Goal: Find specific page/section: Find specific page/section

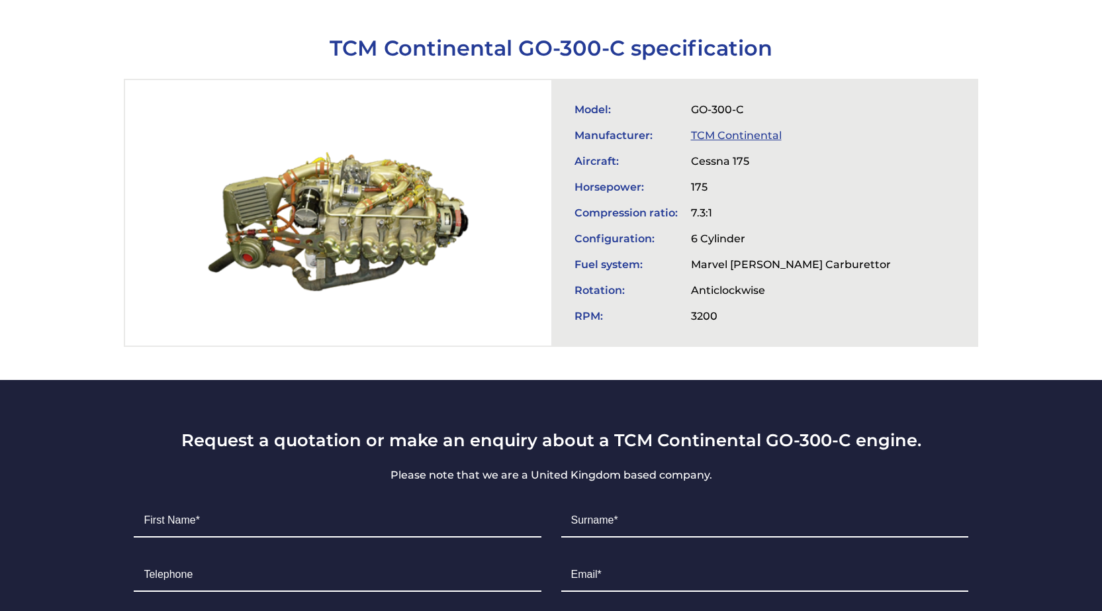
scroll to position [463, 0]
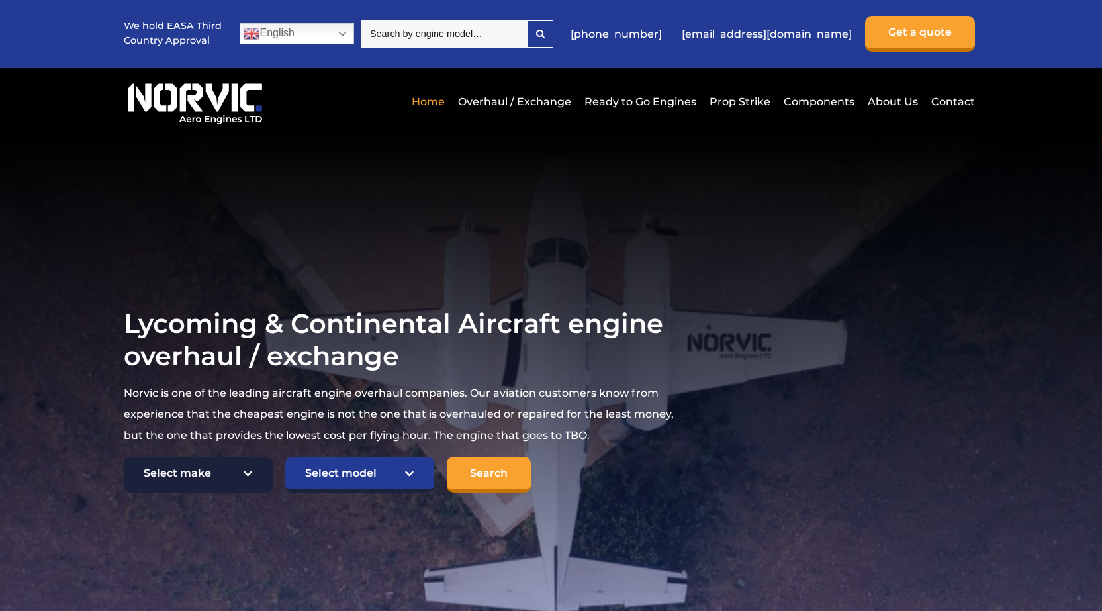
click at [242, 468] on select "Select make TCM Continental Lycoming" at bounding box center [198, 475] width 149 height 36
select select "TCM Continental"
click at [124, 457] on select "Select make TCM Continental Lycoming" at bounding box center [198, 475] width 149 height 36
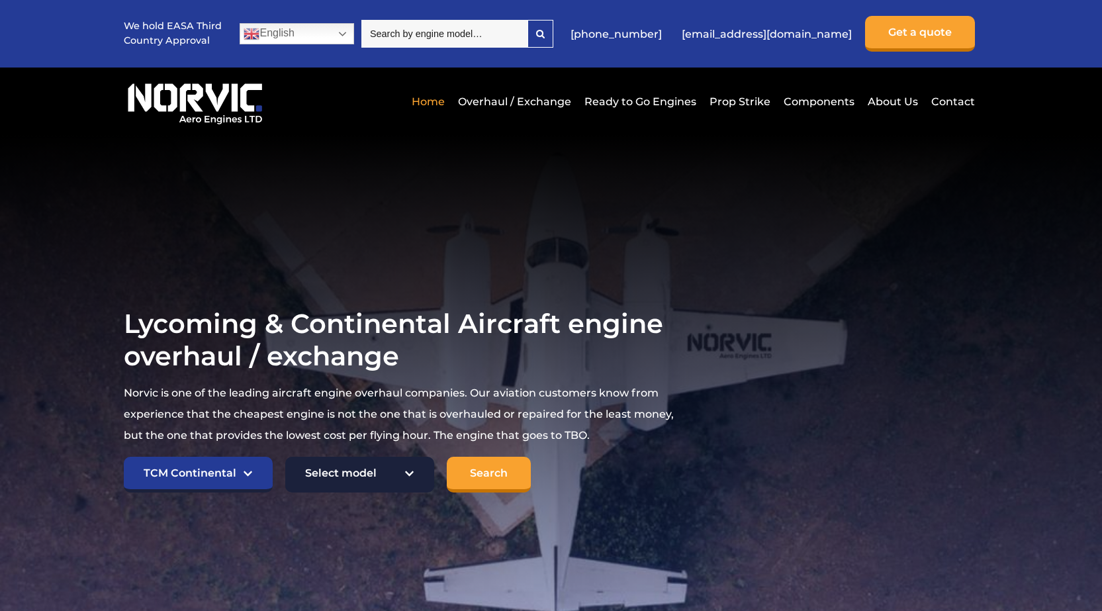
click at [408, 486] on select "Select model American Champion 7KCAB [PERSON_NAME] Citabria IO-320-E2A Beech 23…" at bounding box center [359, 475] width 149 height 36
select select "899"
click at [285, 457] on select "Select model American Champion 7KCAB [PERSON_NAME] Citabria IO-320-E2A Beech 23…" at bounding box center [359, 475] width 149 height 36
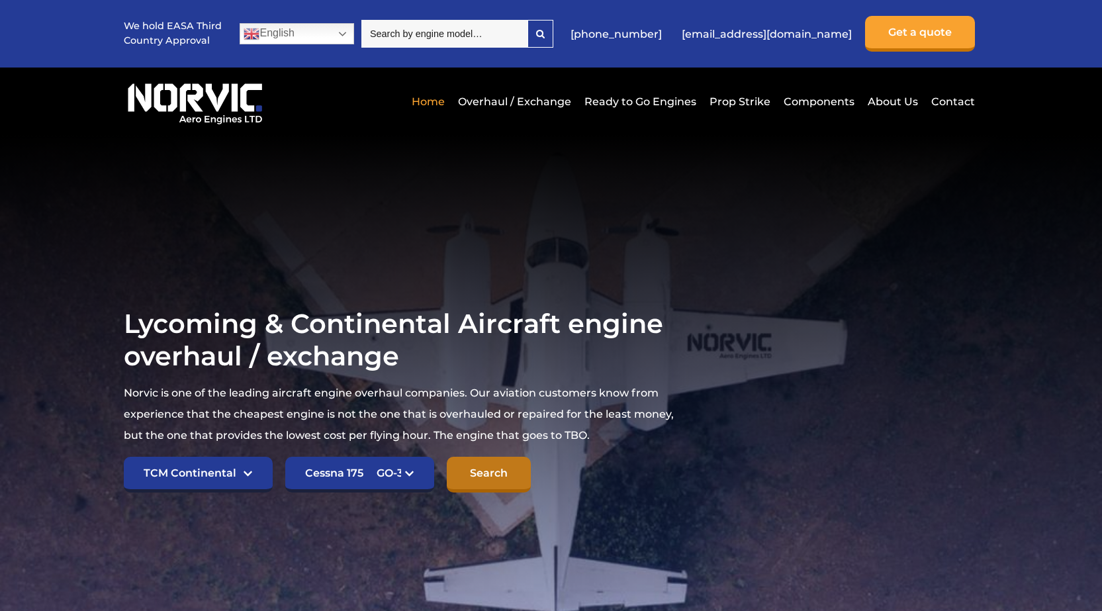
click at [453, 462] on input "Search" at bounding box center [489, 475] width 84 height 36
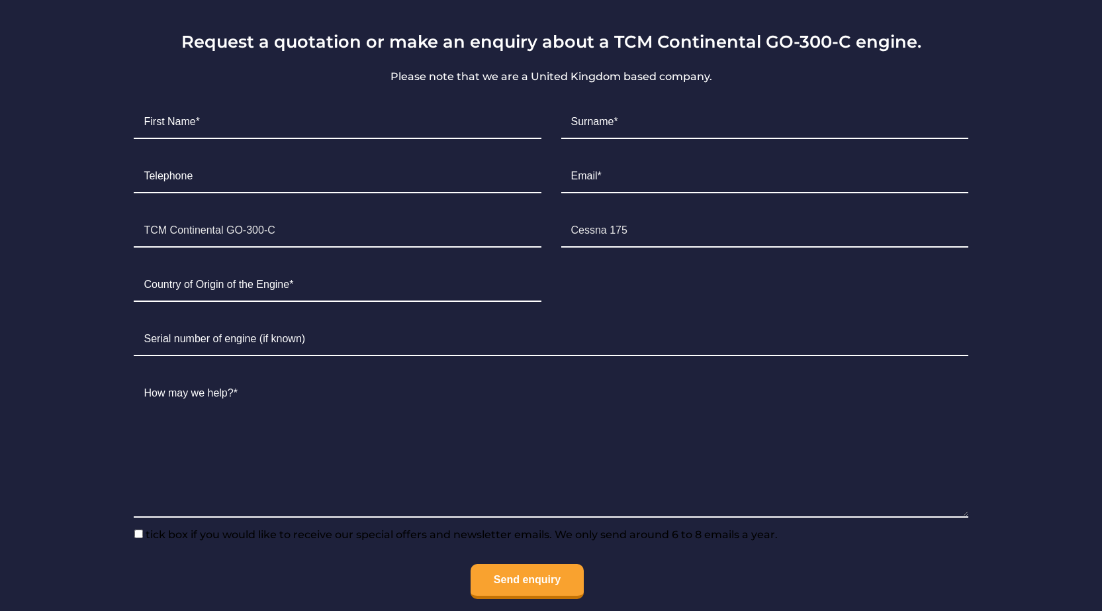
scroll to position [860, 0]
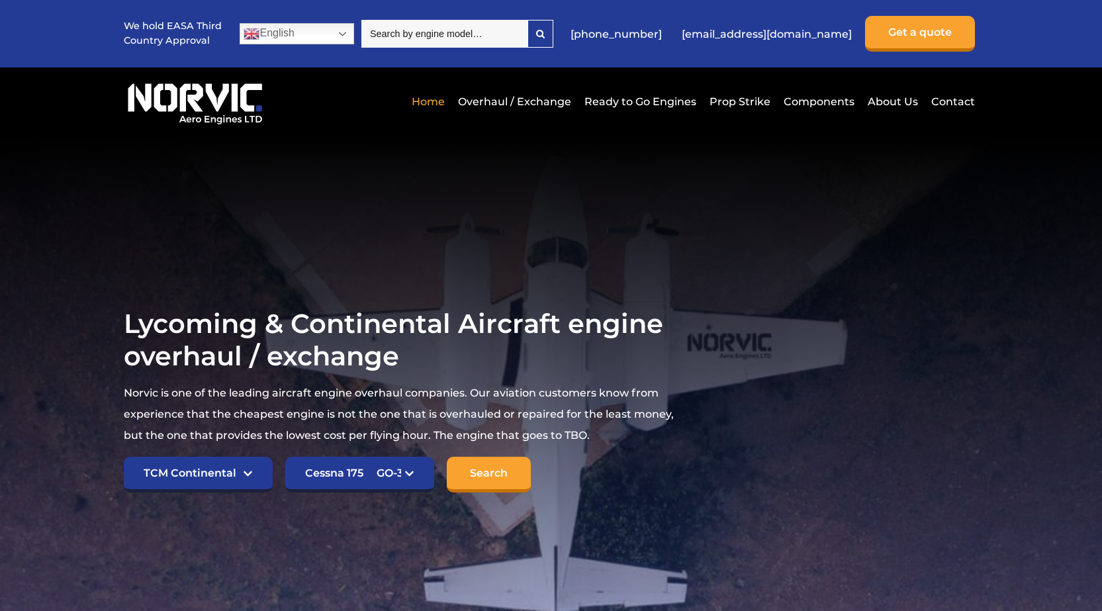
select select "TCM Continental"
select select "899"
